Goal: Task Accomplishment & Management: Complete application form

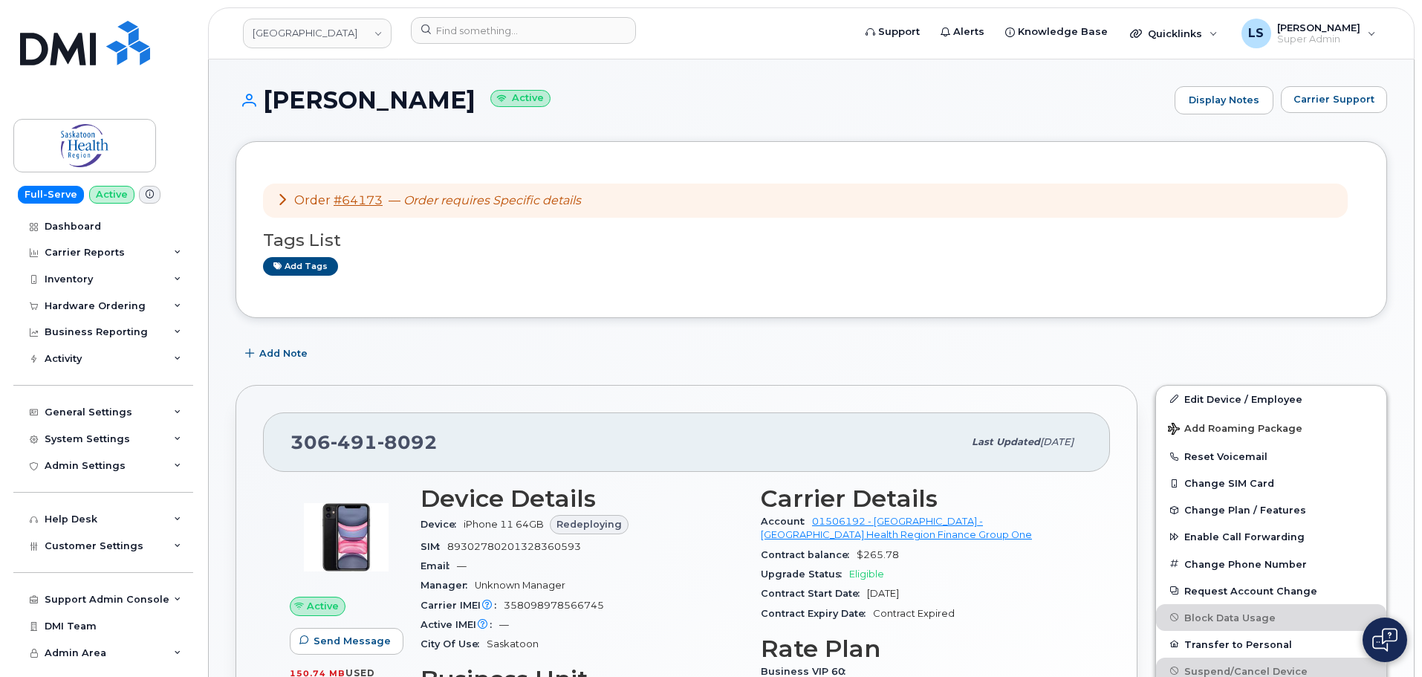
drag, startPoint x: 513, startPoint y: 204, endPoint x: 449, endPoint y: 193, distance: 64.8
click at [512, 204] on em "Order requires Specific details" at bounding box center [493, 200] width 178 height 14
click at [370, 203] on link "#64173" at bounding box center [358, 200] width 49 height 14
click at [539, 19] on input at bounding box center [523, 30] width 225 height 27
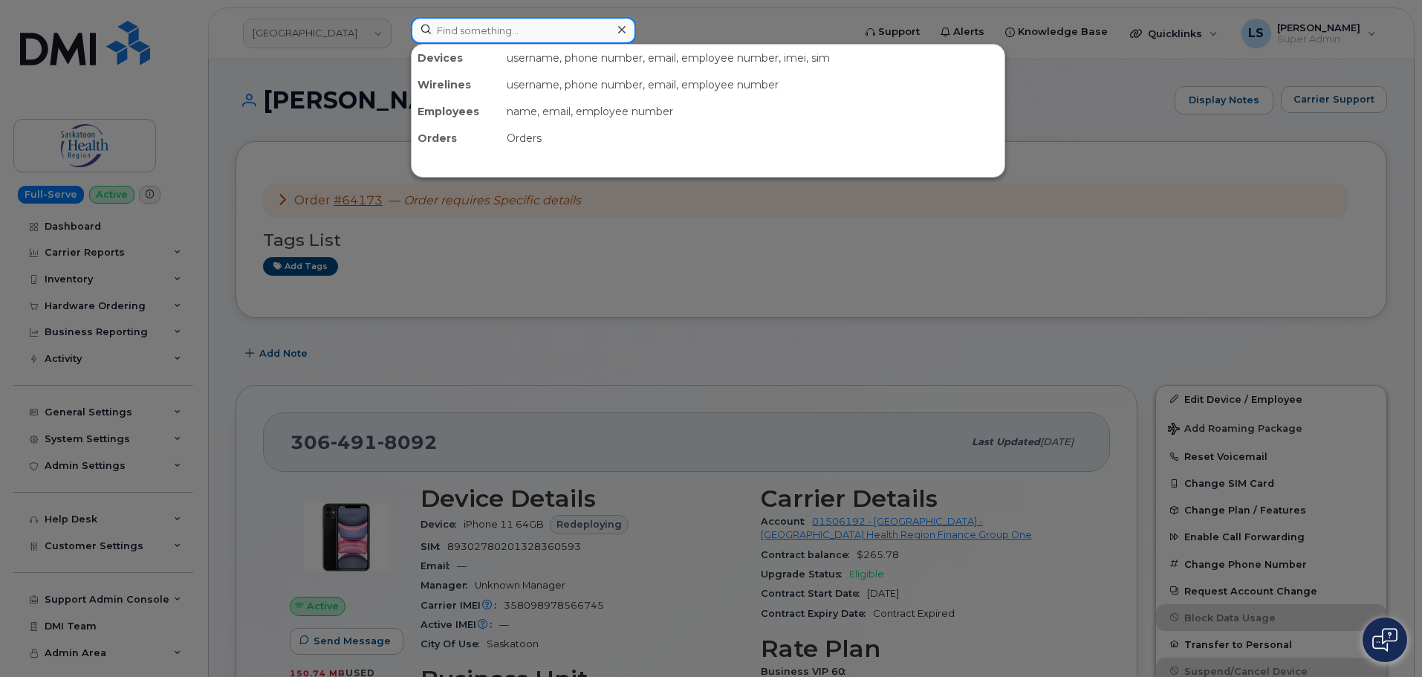
paste input "[PHONE_NUMBER]"
type input "[PHONE_NUMBER]"
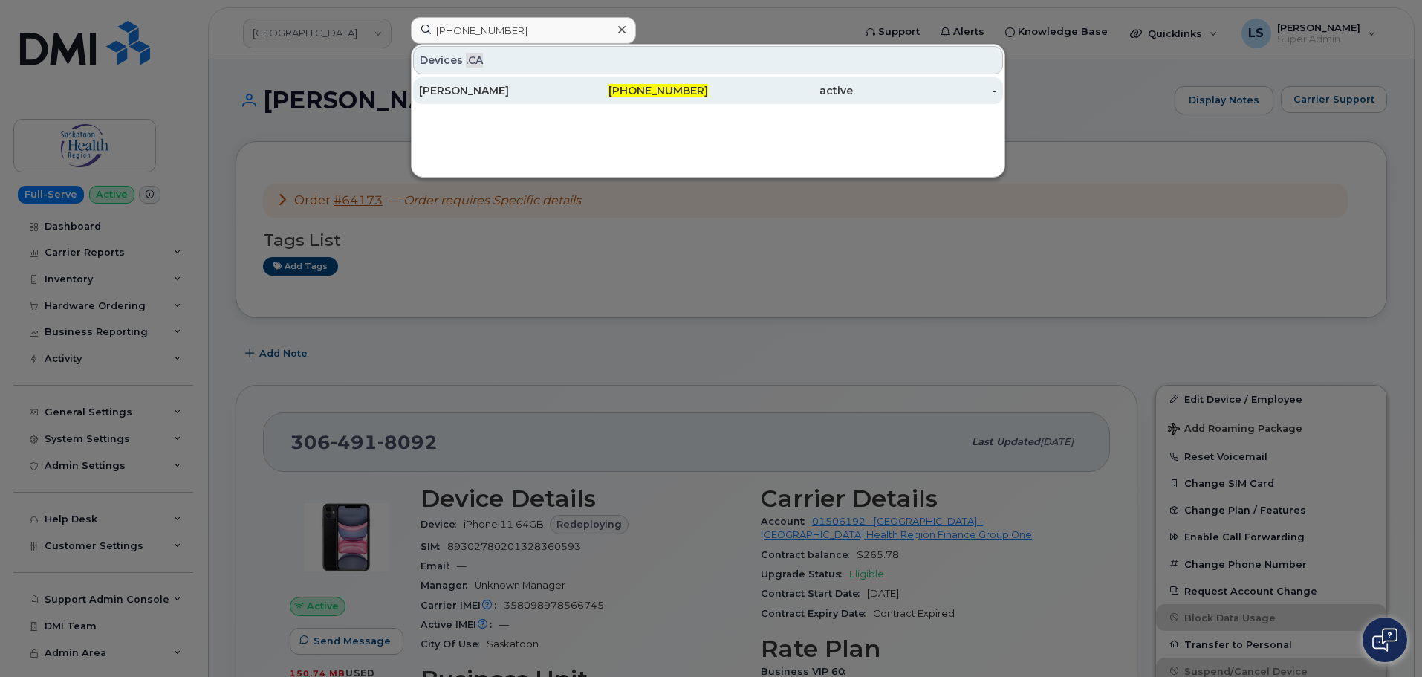
click at [564, 82] on div "[PERSON_NAME]" at bounding box center [636, 90] width 145 height 27
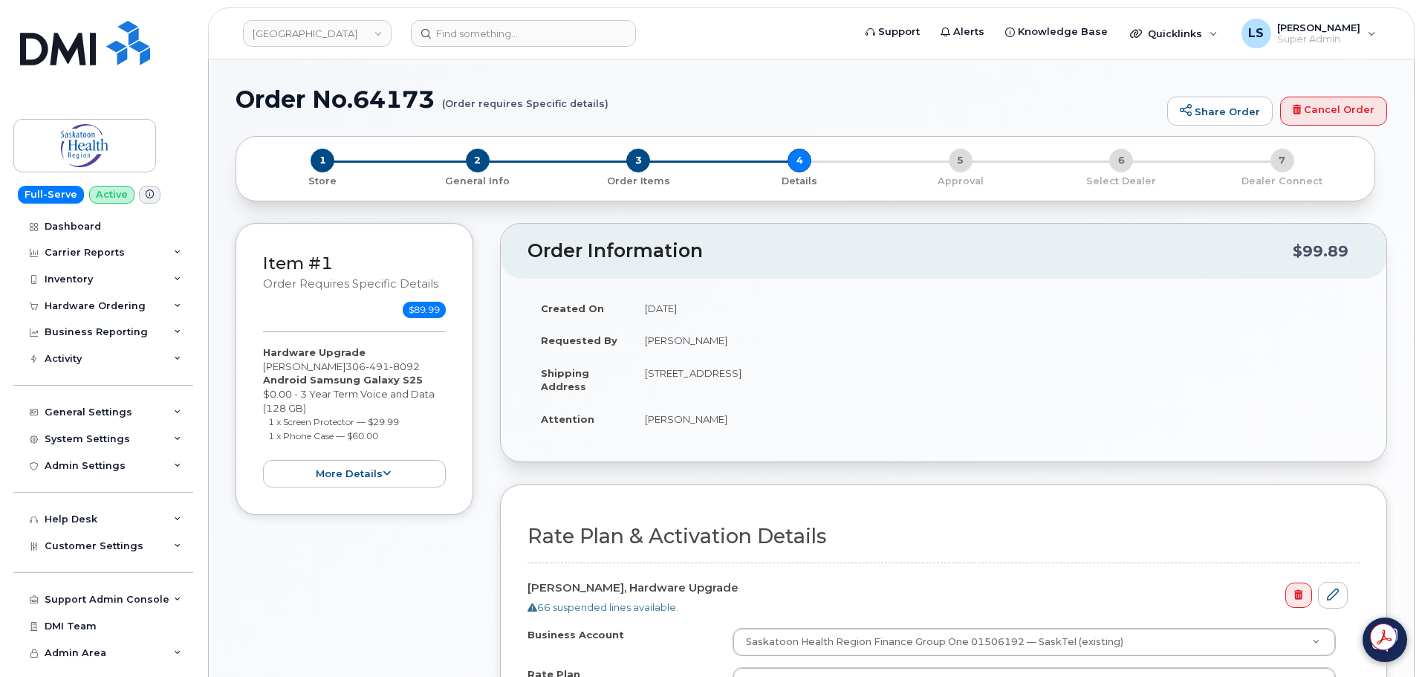
select select
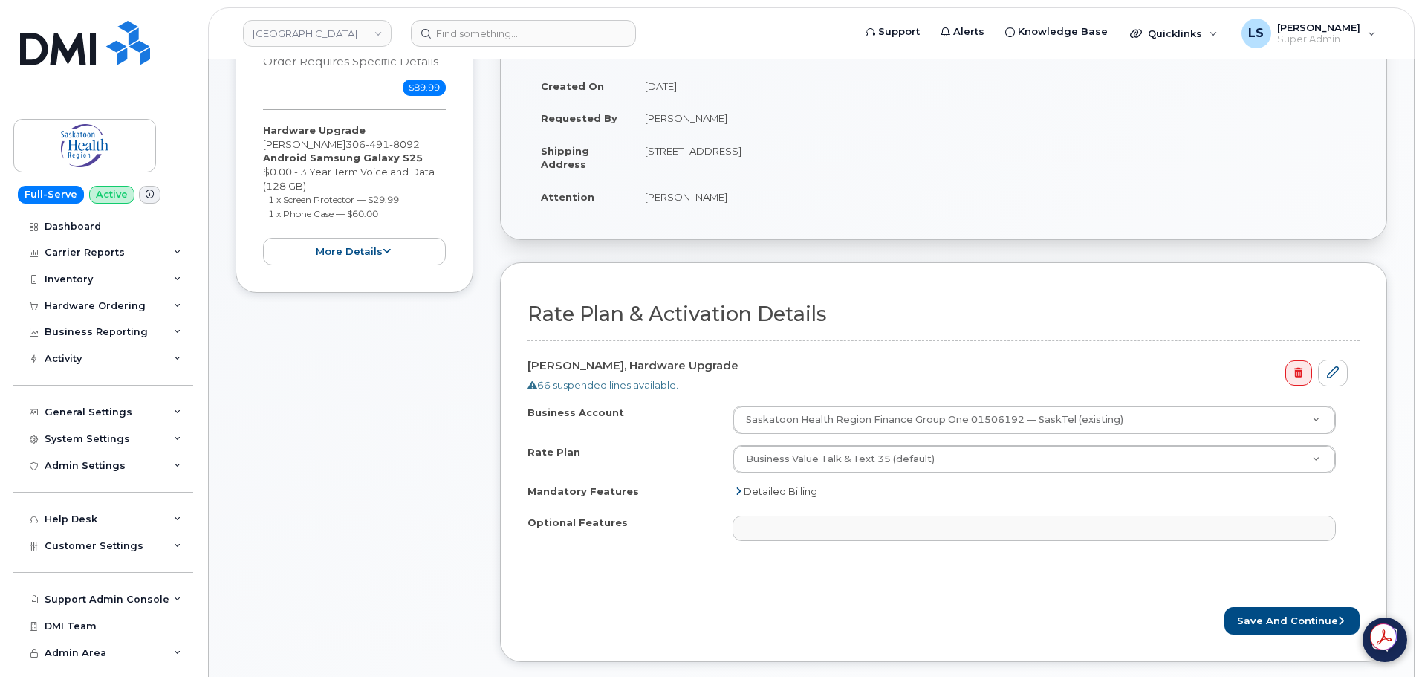
scroll to position [223, 0]
click at [705, 532] on div "Optional Features" at bounding box center [630, 525] width 205 height 20
click at [1286, 612] on button "Save and Continue" at bounding box center [1292, 619] width 135 height 27
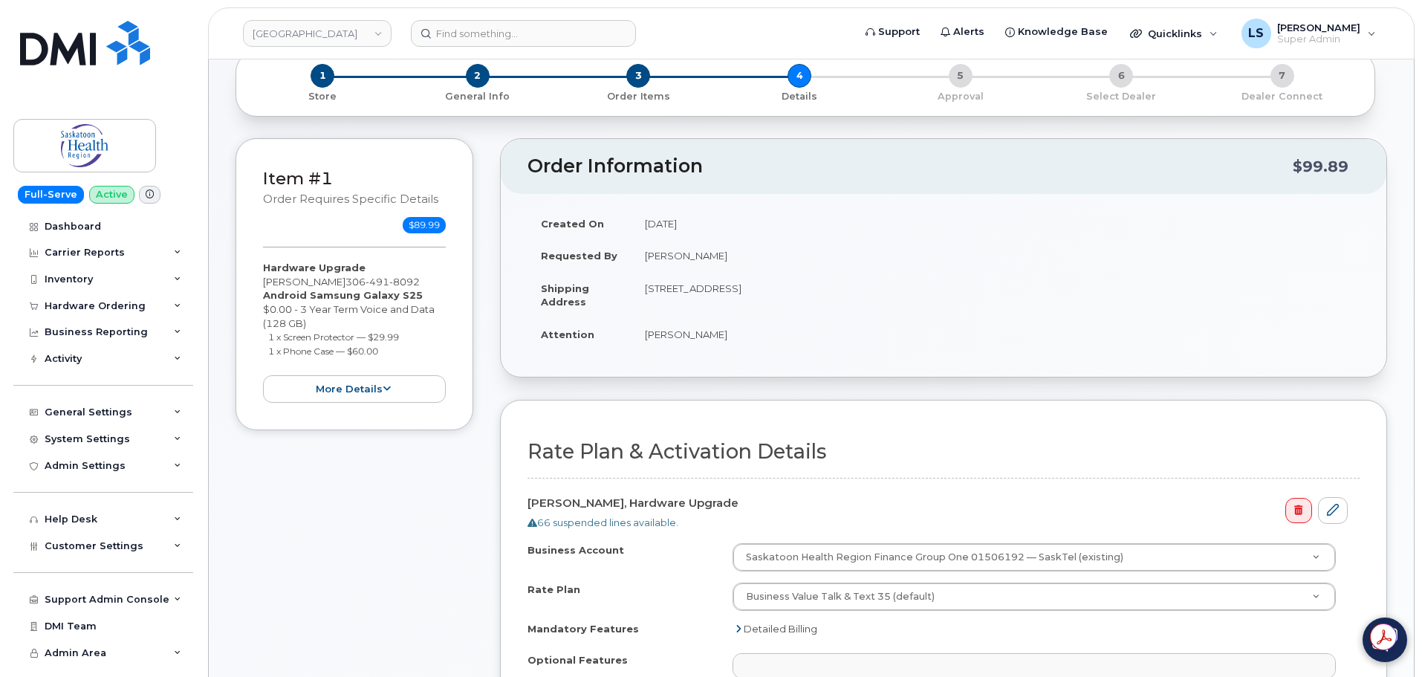
scroll to position [0, 0]
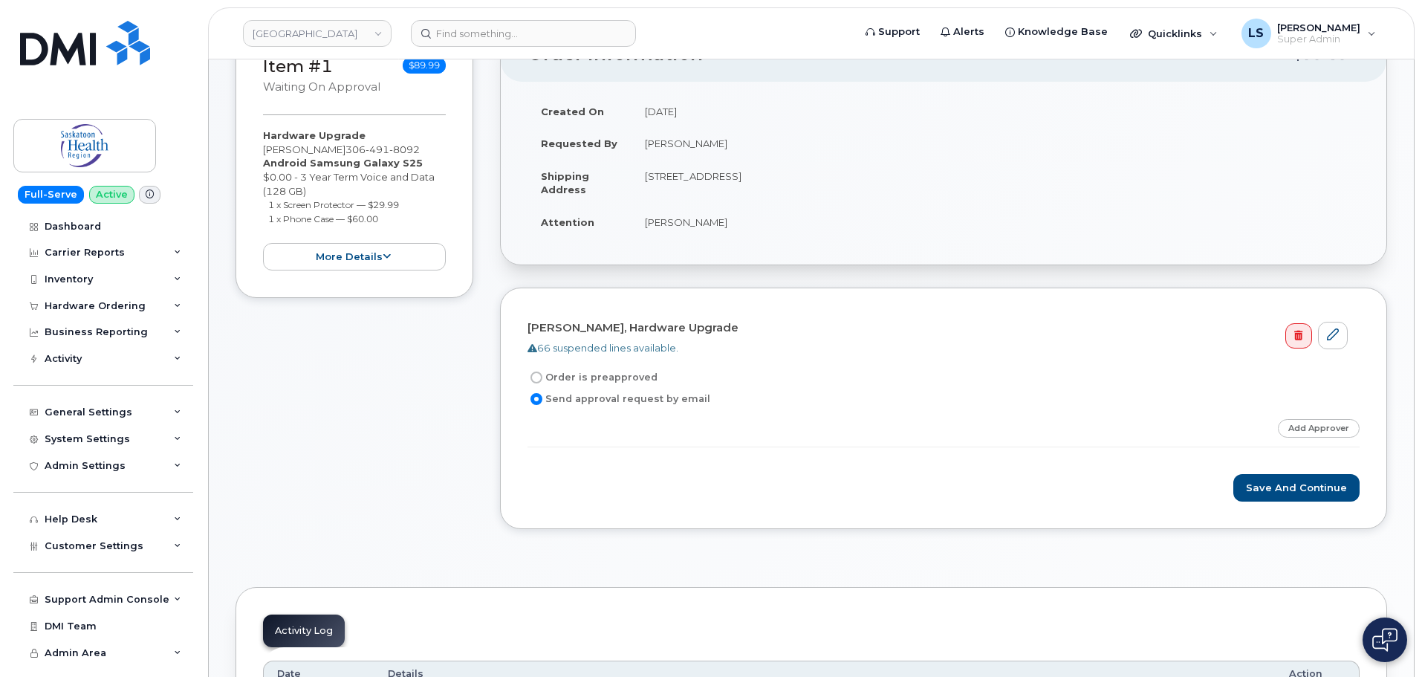
scroll to position [223, 0]
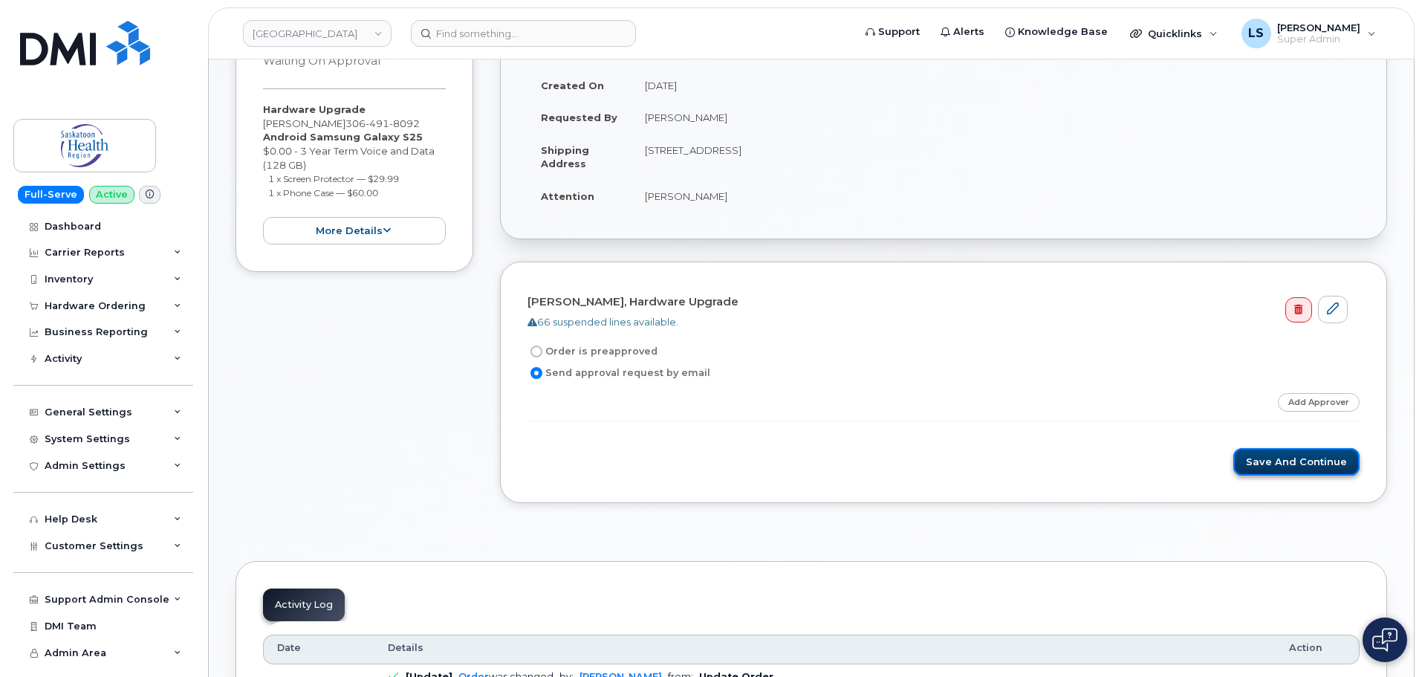
click at [1312, 470] on button "Save and Continue" at bounding box center [1297, 461] width 126 height 27
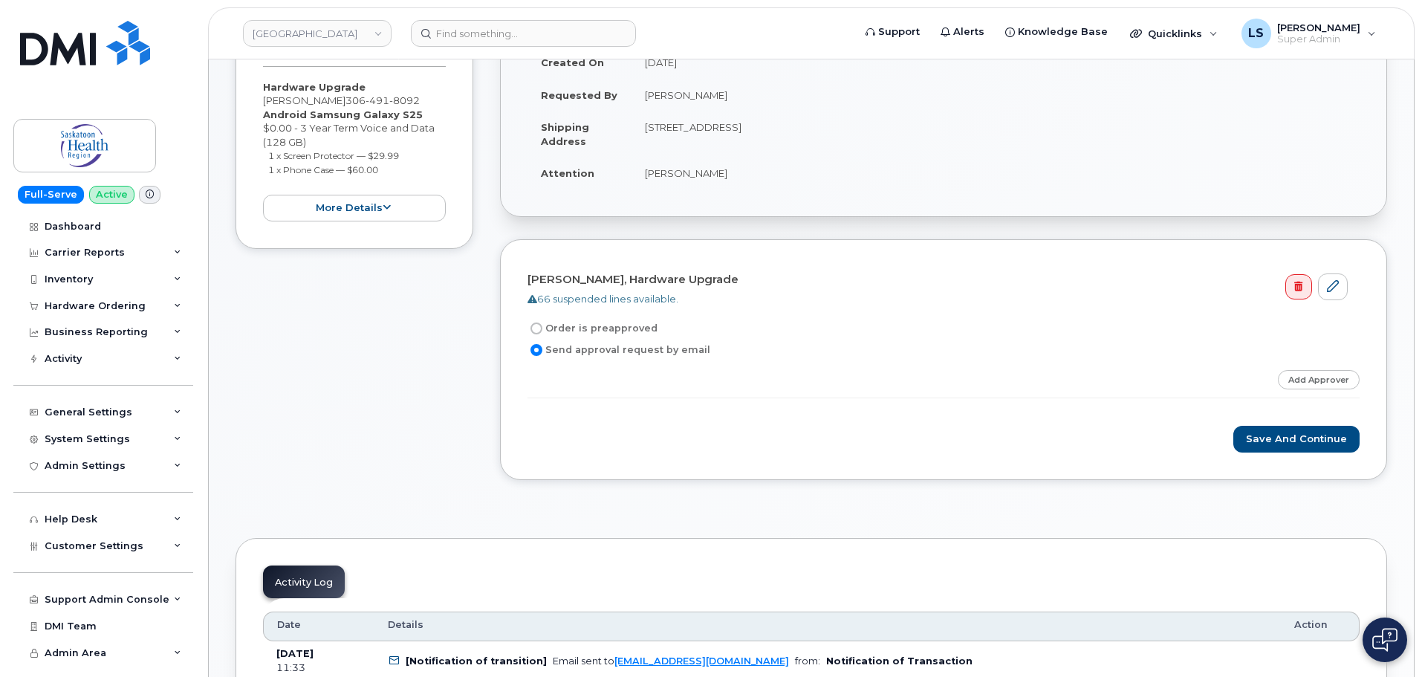
scroll to position [297, 0]
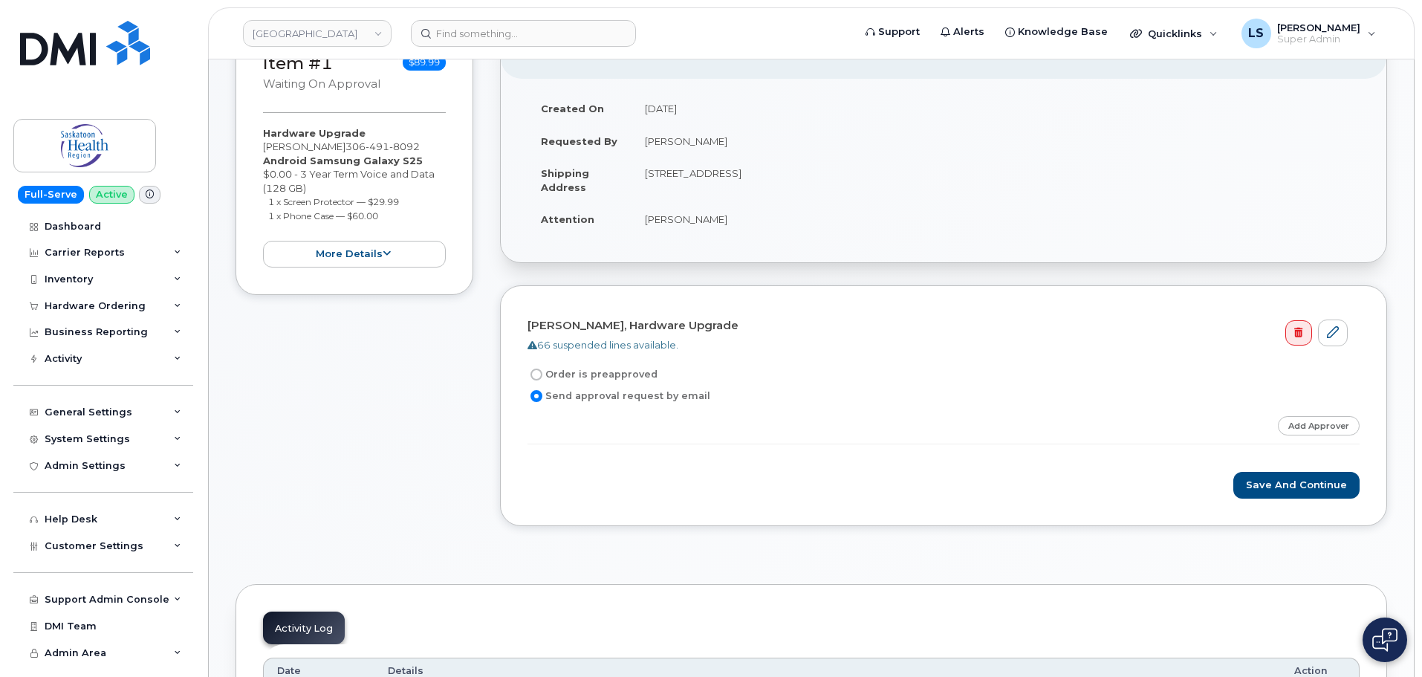
click at [642, 380] on label "Order is preapproved" at bounding box center [593, 375] width 130 height 18
click at [543, 380] on input "Order is preapproved" at bounding box center [537, 375] width 12 height 12
radio input "true"
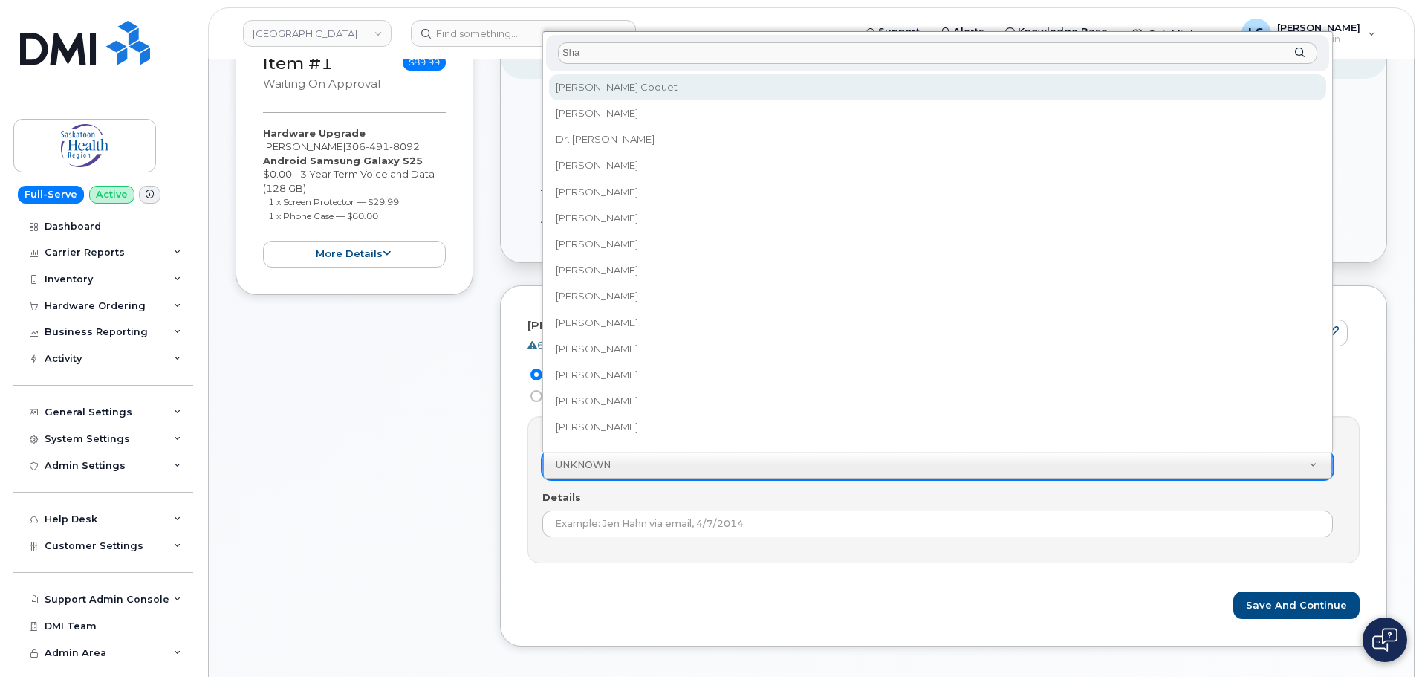
type input "Shau"
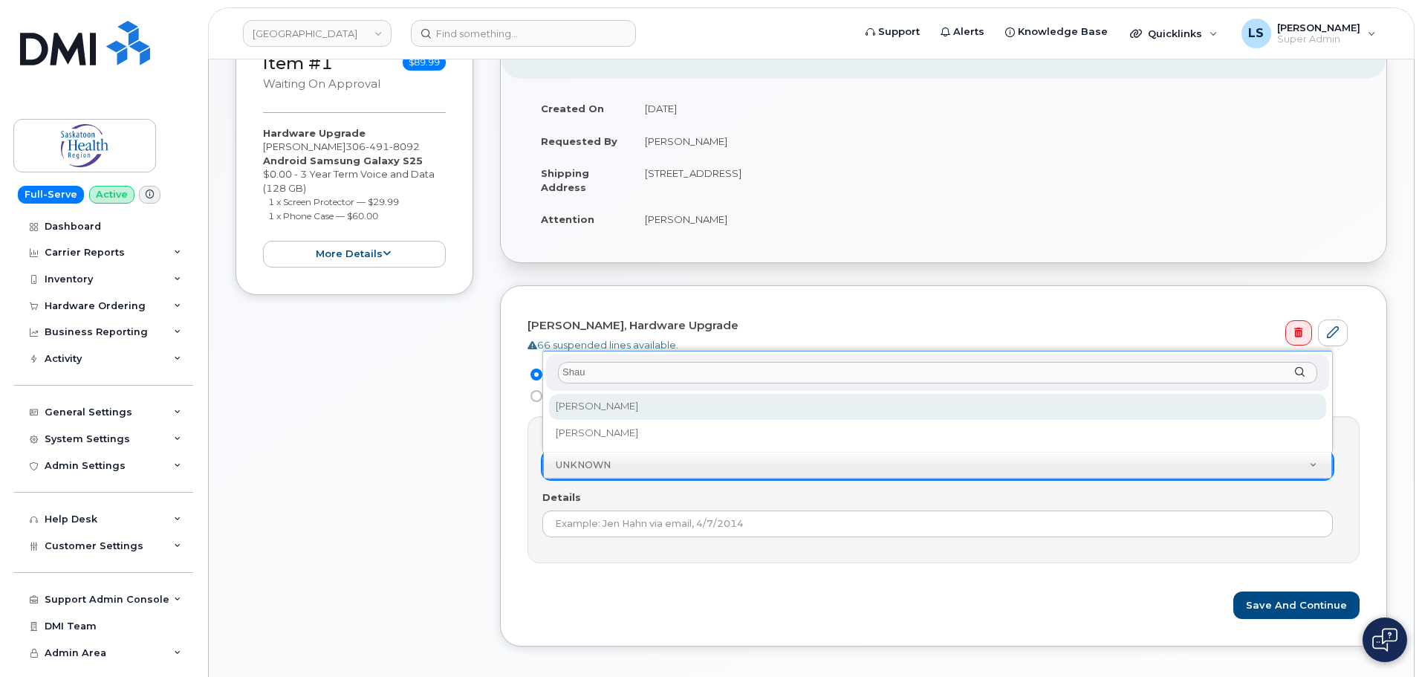
drag, startPoint x: 621, startPoint y: 376, endPoint x: 543, endPoint y: 384, distance: 78.5
click at [543, 384] on div "Approver Shau Shauna Morgan Shaun Smith" at bounding box center [938, 401] width 791 height 101
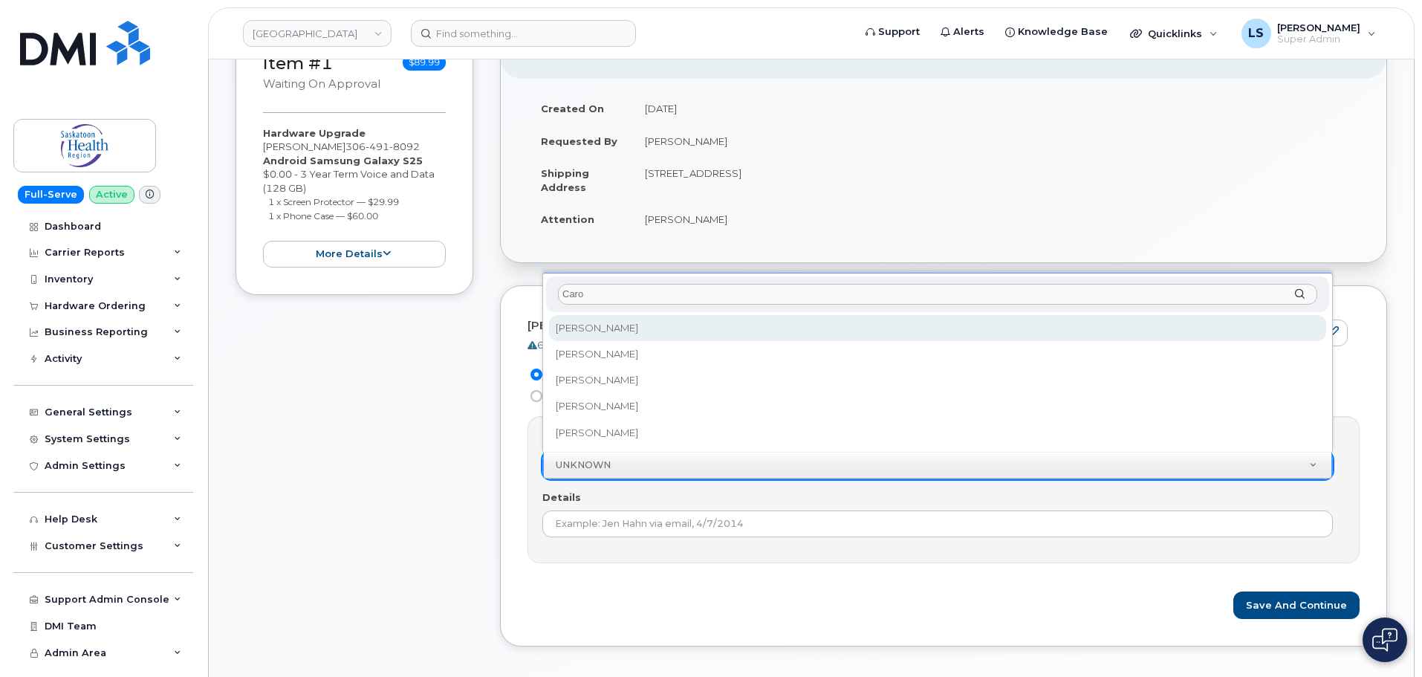
type input "Carol"
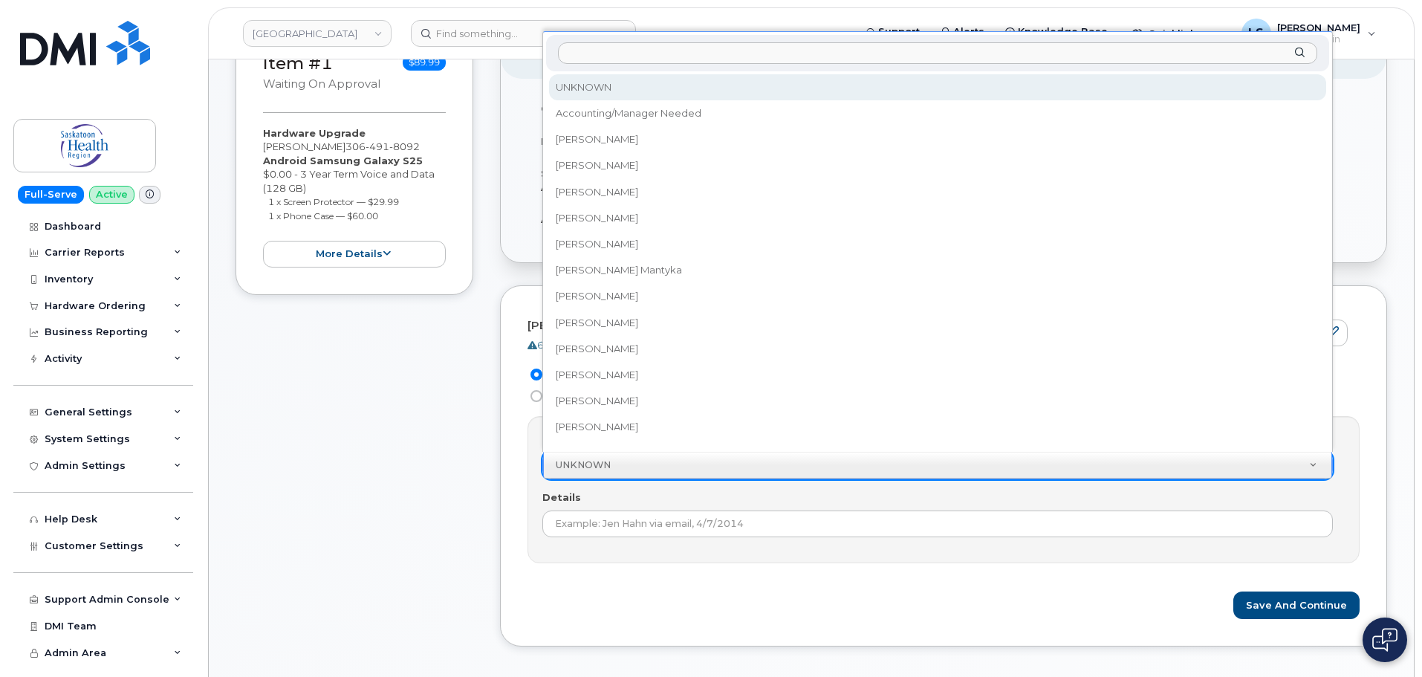
drag, startPoint x: 478, startPoint y: 505, endPoint x: 548, endPoint y: 415, distance: 113.7
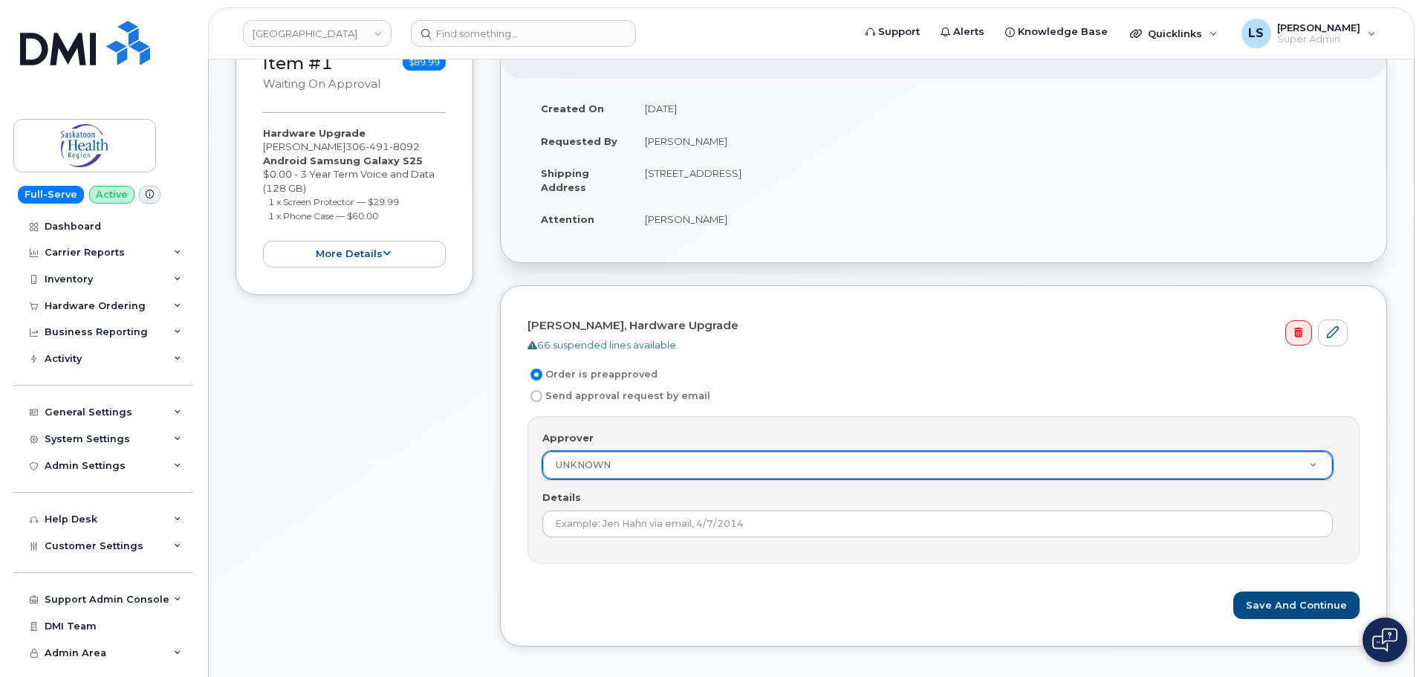
click at [543, 395] on label "Send approval request by email" at bounding box center [619, 396] width 183 height 18
click at [543, 395] on input "Send approval request by email" at bounding box center [537, 396] width 12 height 12
radio input "true"
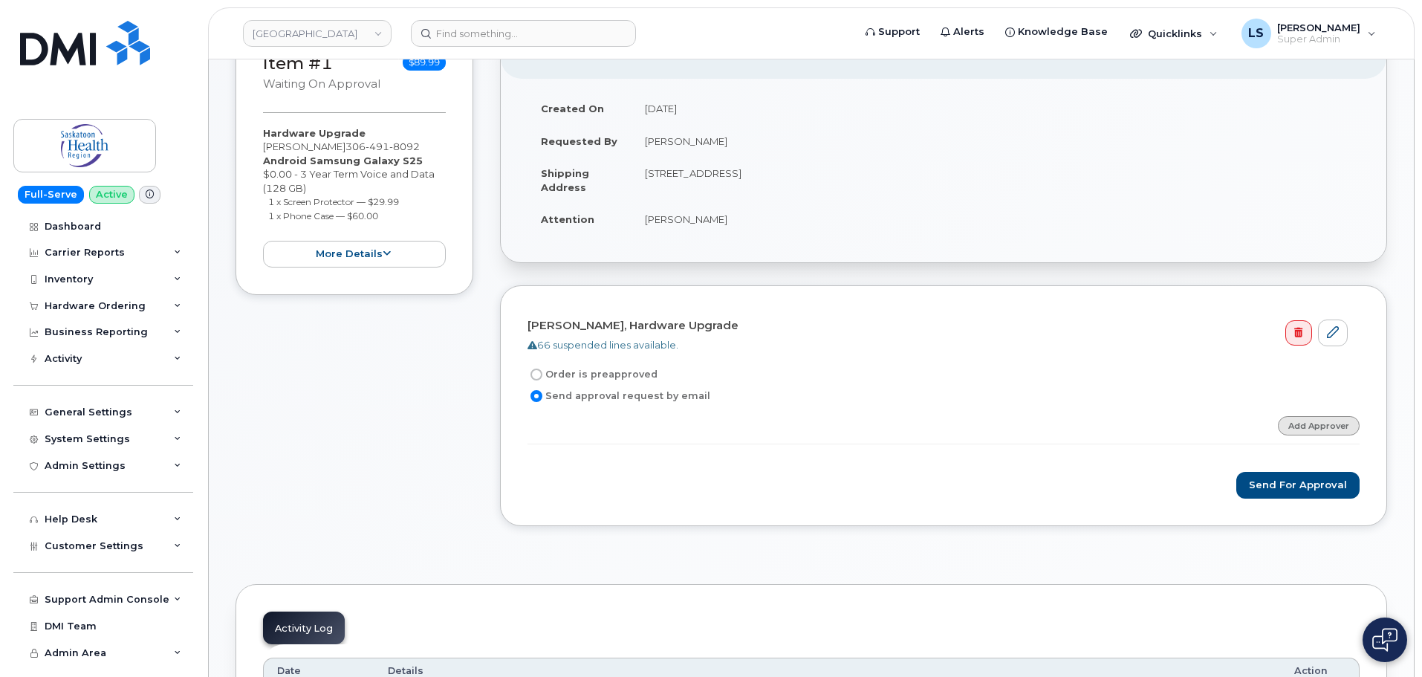
click at [1291, 428] on link "Add Approver" at bounding box center [1319, 425] width 82 height 19
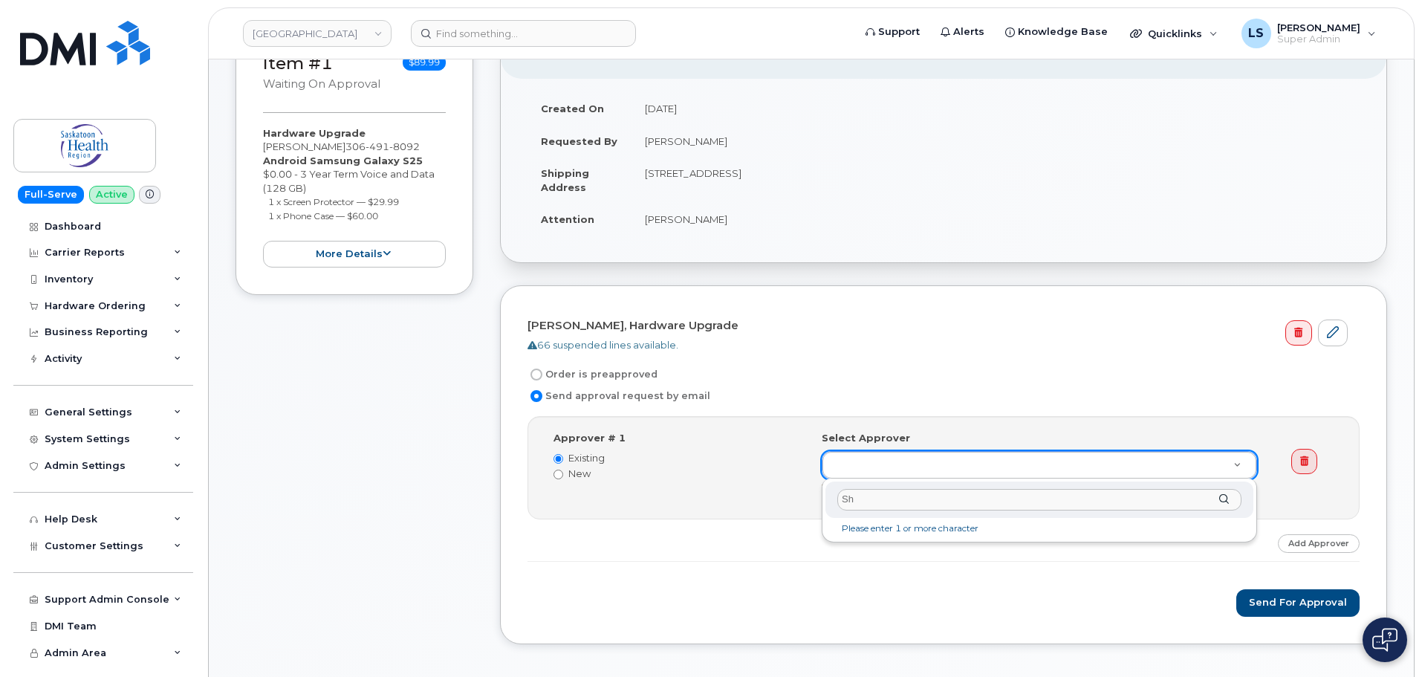
type input "S"
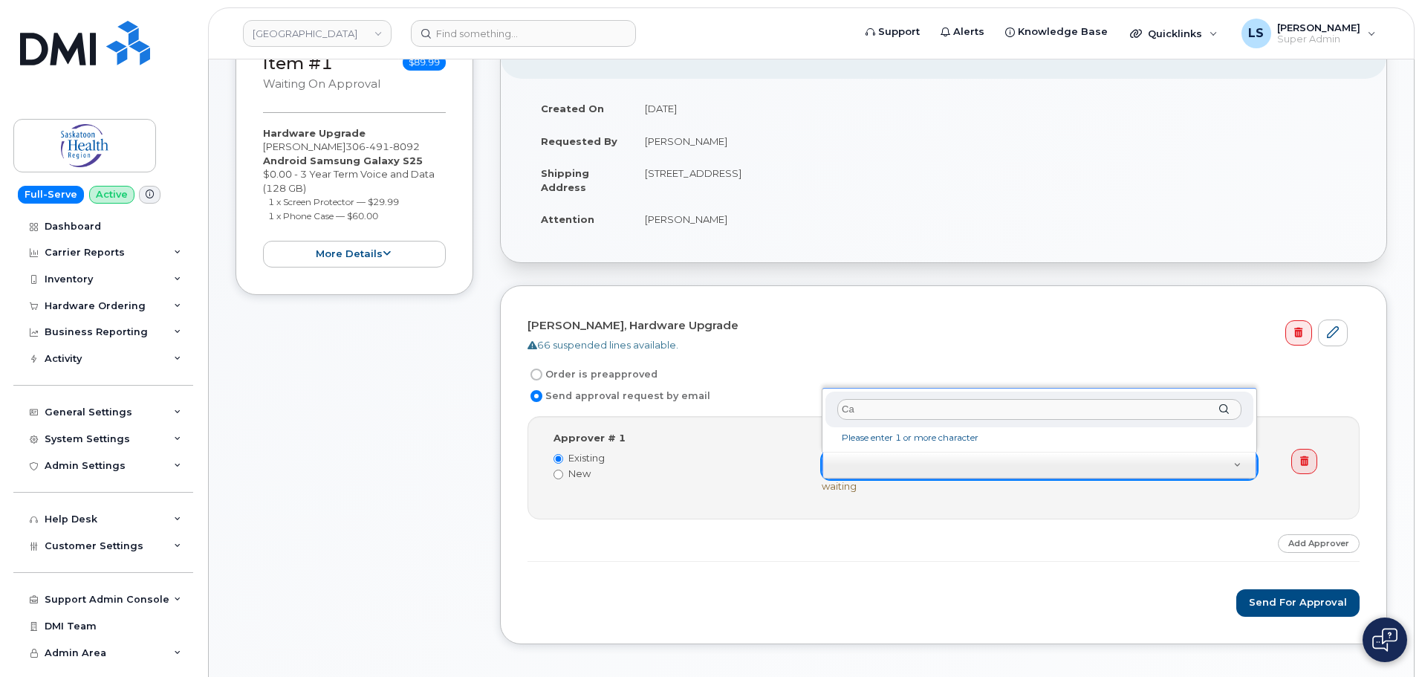
type input "C"
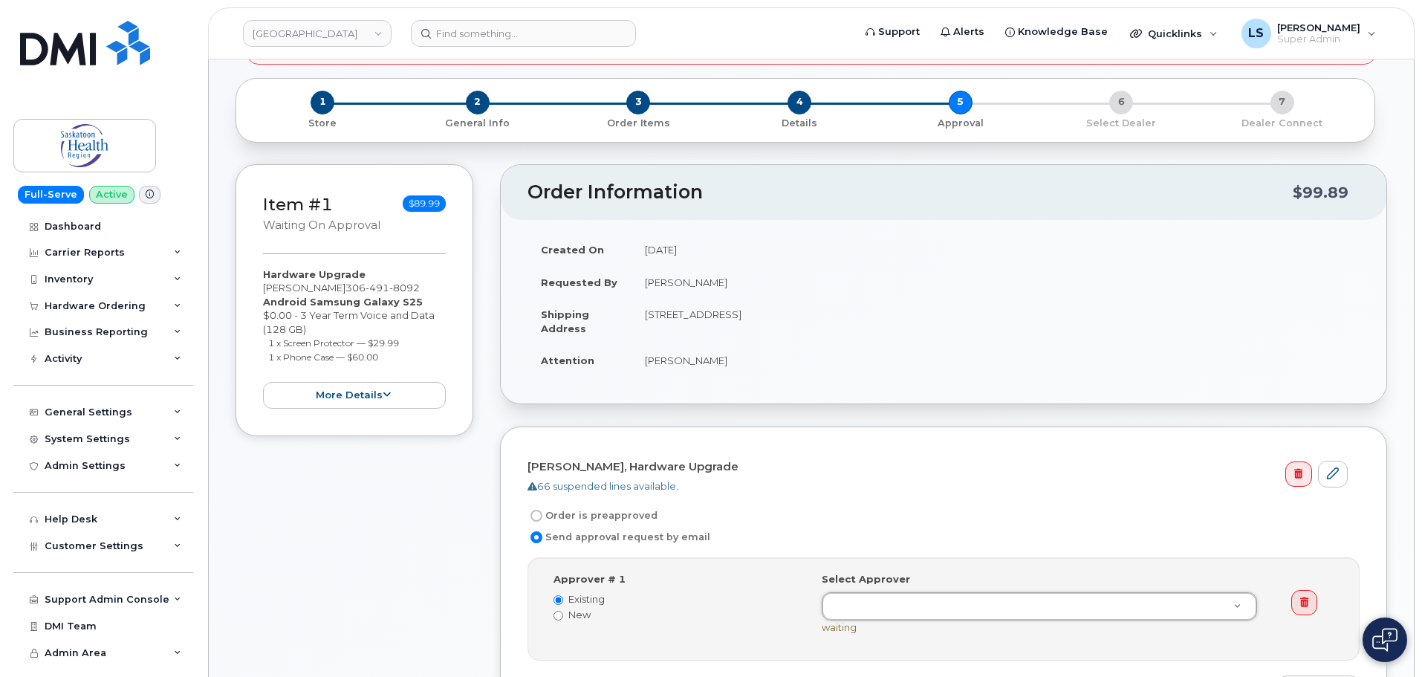
scroll to position [0, 0]
